Goal: Task Accomplishment & Management: Manage account settings

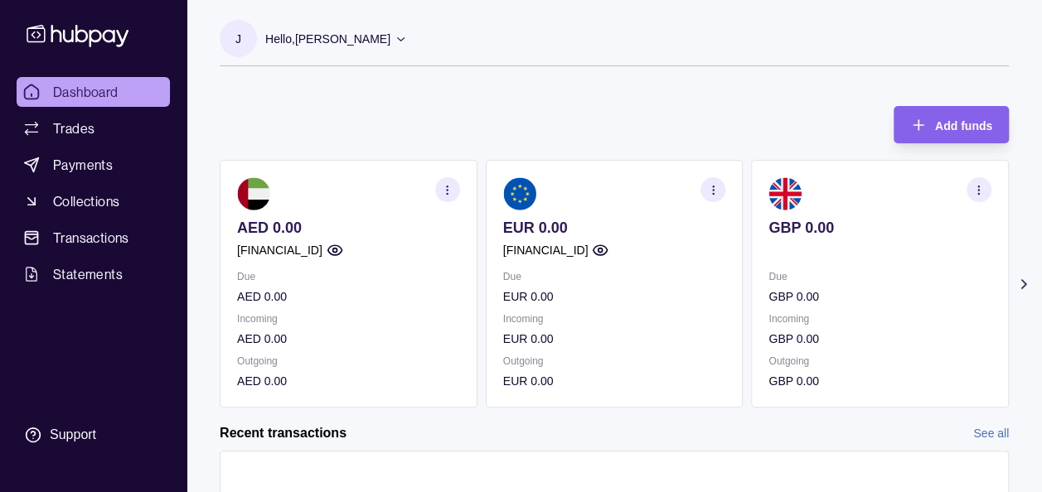
click at [407, 36] on icon at bounding box center [401, 38] width 12 height 12
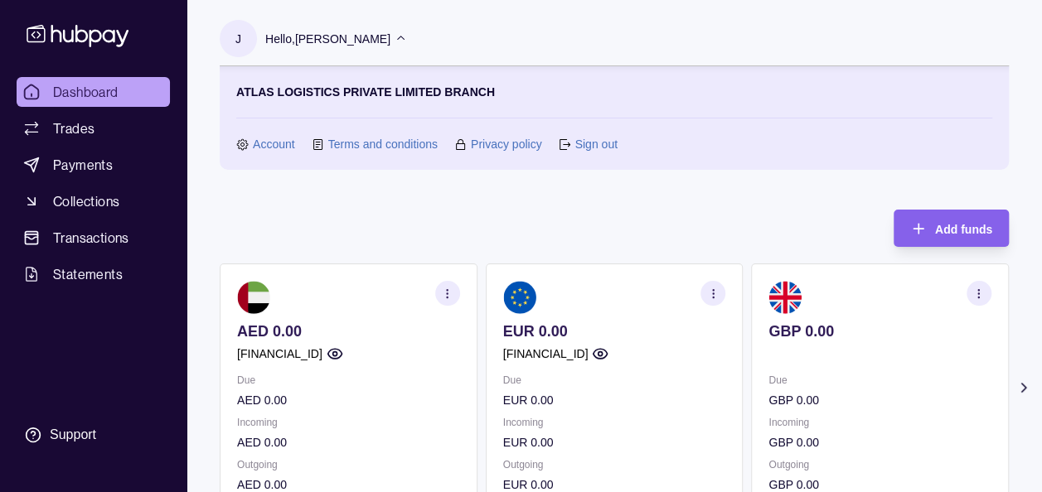
click at [261, 144] on link "Account" at bounding box center [274, 144] width 42 height 18
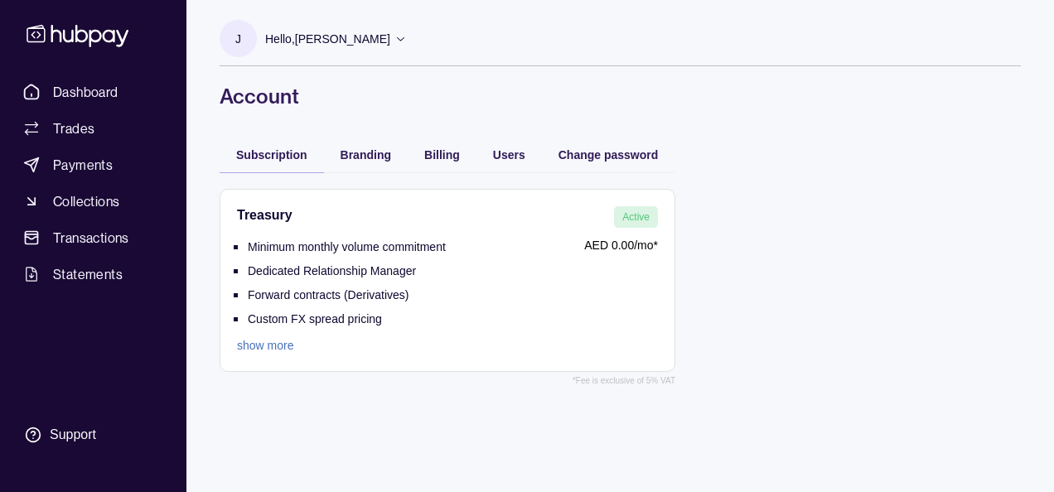
click at [267, 337] on link "show more" at bounding box center [341, 346] width 209 height 18
click at [267, 345] on link "show more" at bounding box center [341, 346] width 209 height 18
click at [240, 346] on link "show more" at bounding box center [341, 346] width 209 height 18
